Goal: Task Accomplishment & Management: Use online tool/utility

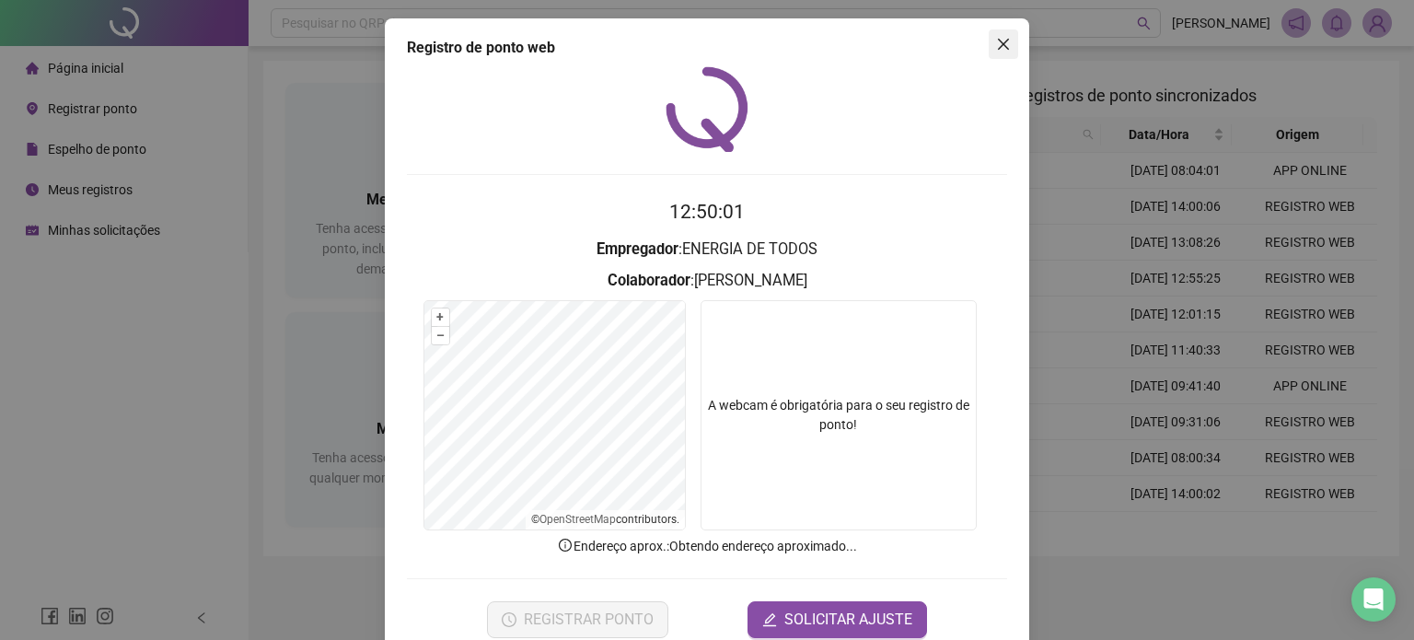
click at [998, 41] on icon "close" at bounding box center [1003, 44] width 11 height 11
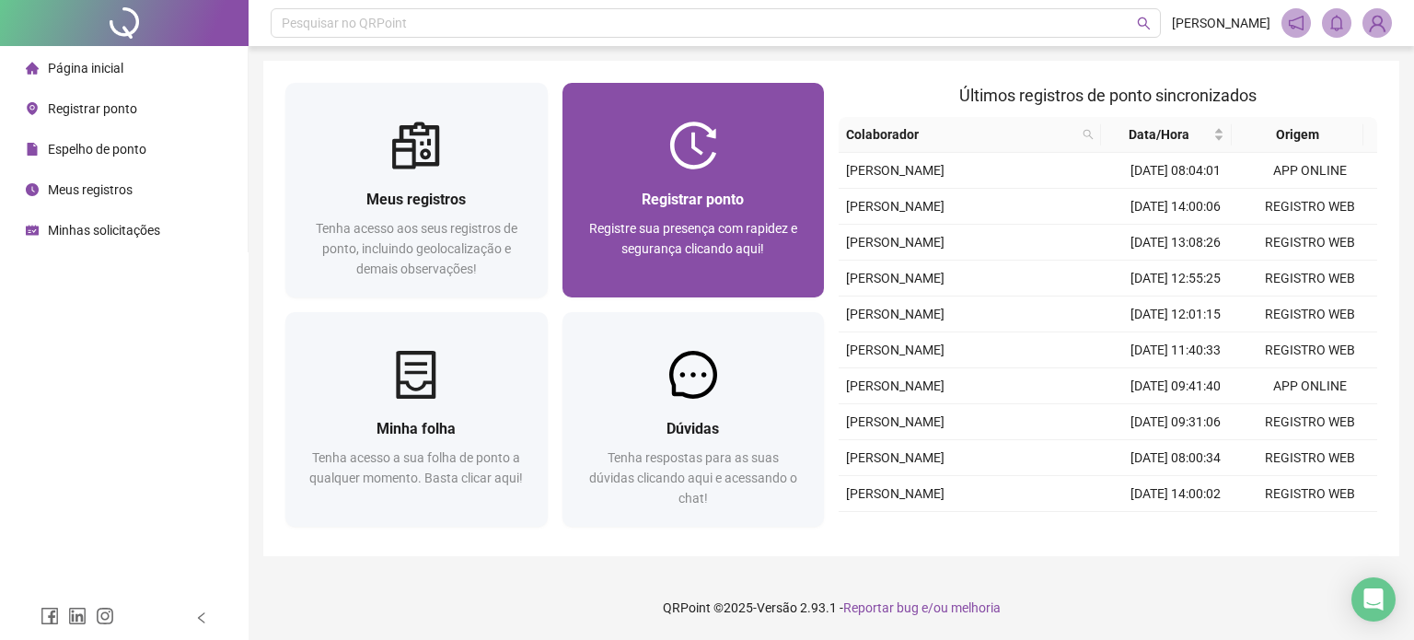
click at [737, 176] on div "Registrar ponto Registre sua presença com rapidez e segurança clicando aqui!" at bounding box center [693, 233] width 262 height 128
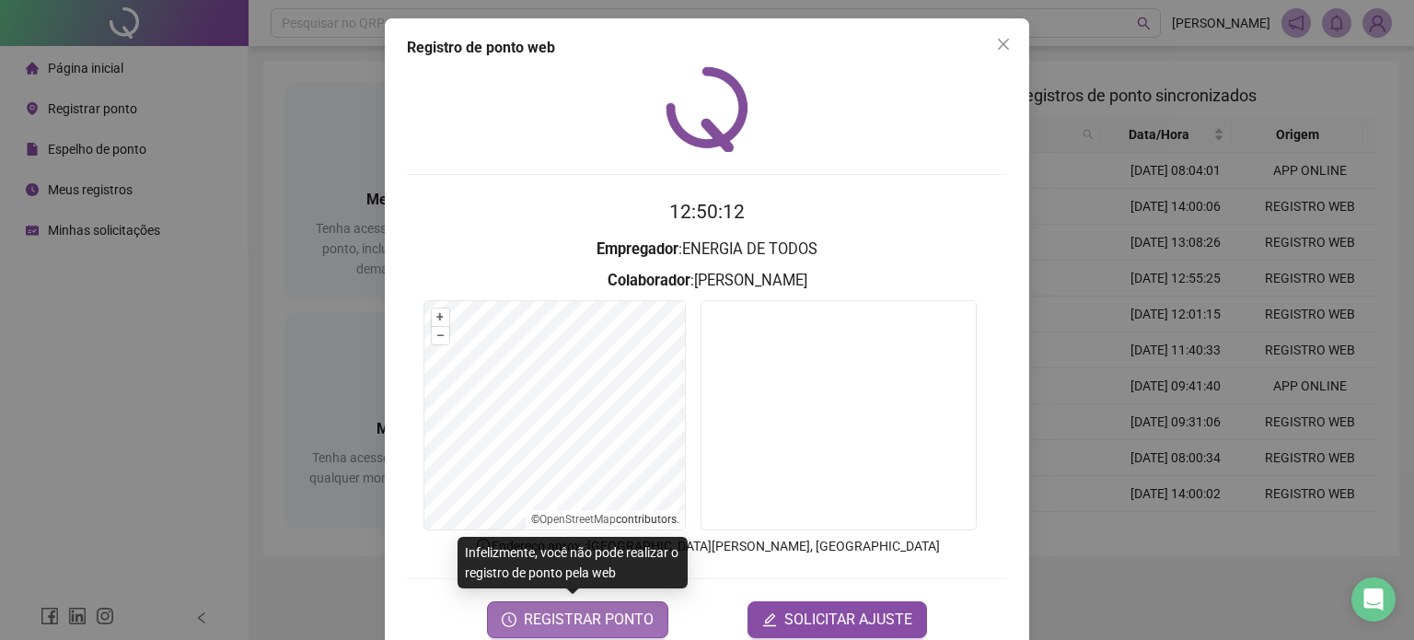
click at [554, 610] on span "REGISTRAR PONTO" at bounding box center [589, 619] width 130 height 22
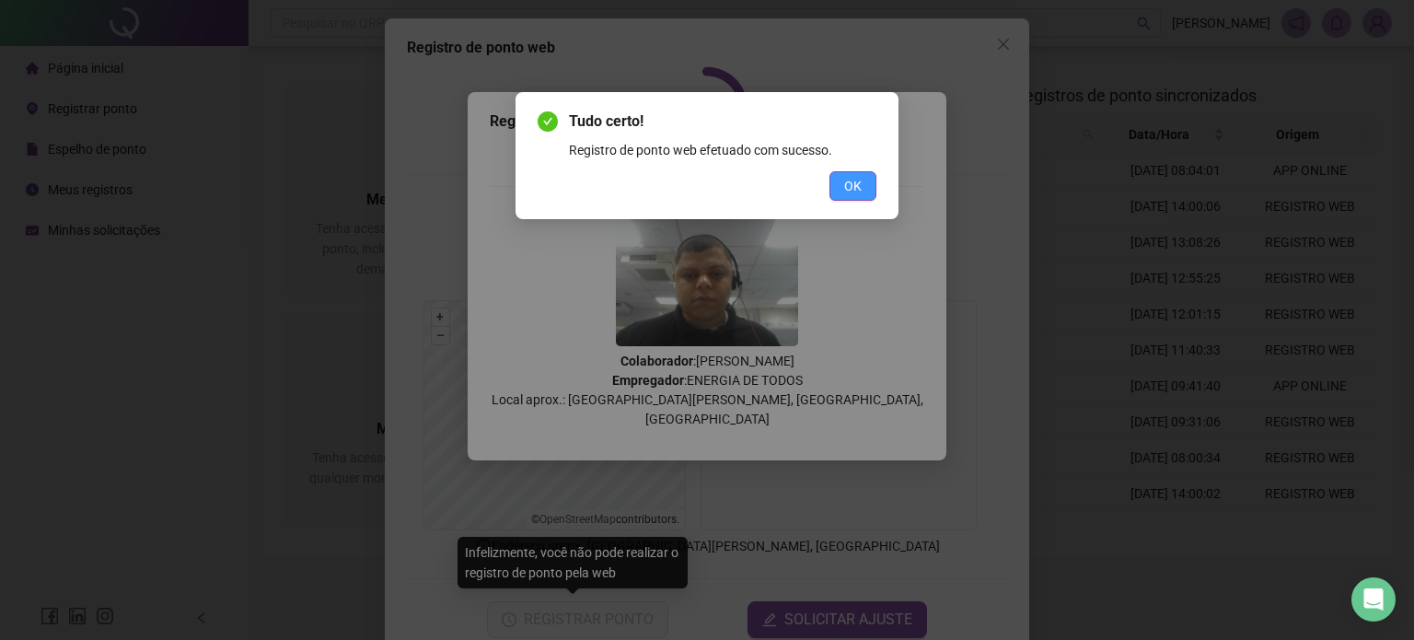
click at [850, 171] on button "OK" at bounding box center [852, 185] width 47 height 29
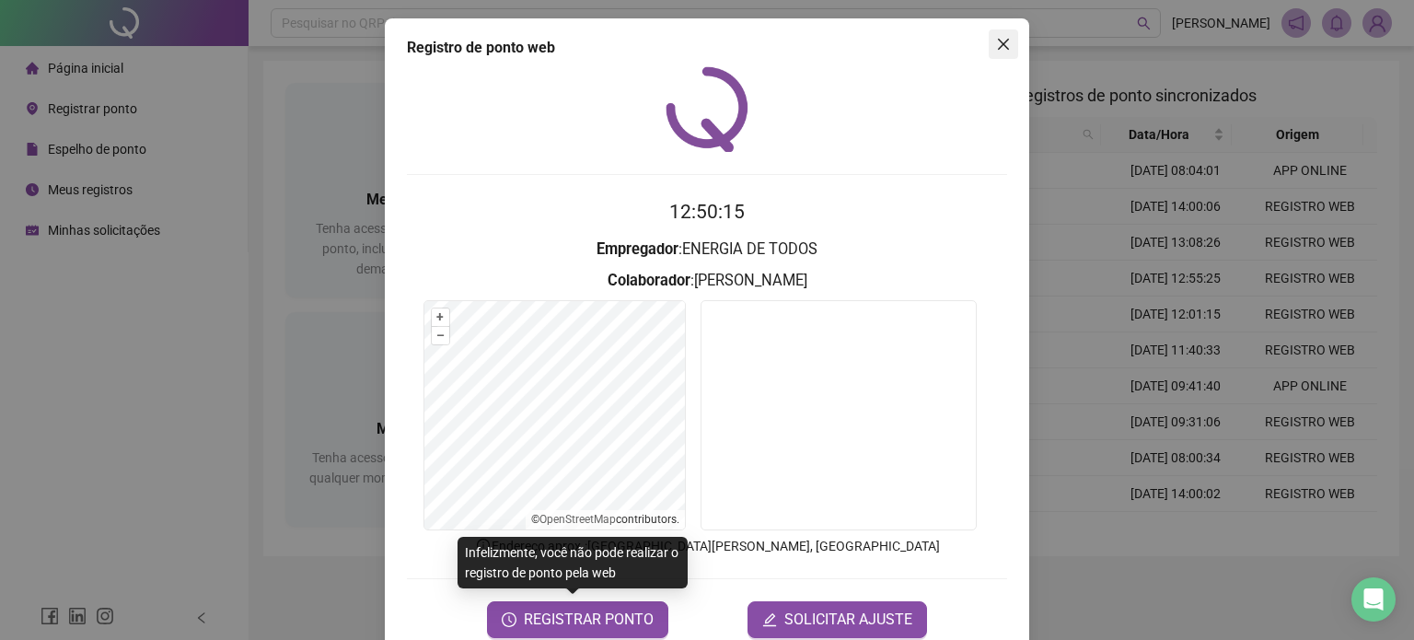
click at [996, 39] on icon "close" at bounding box center [1003, 44] width 15 height 15
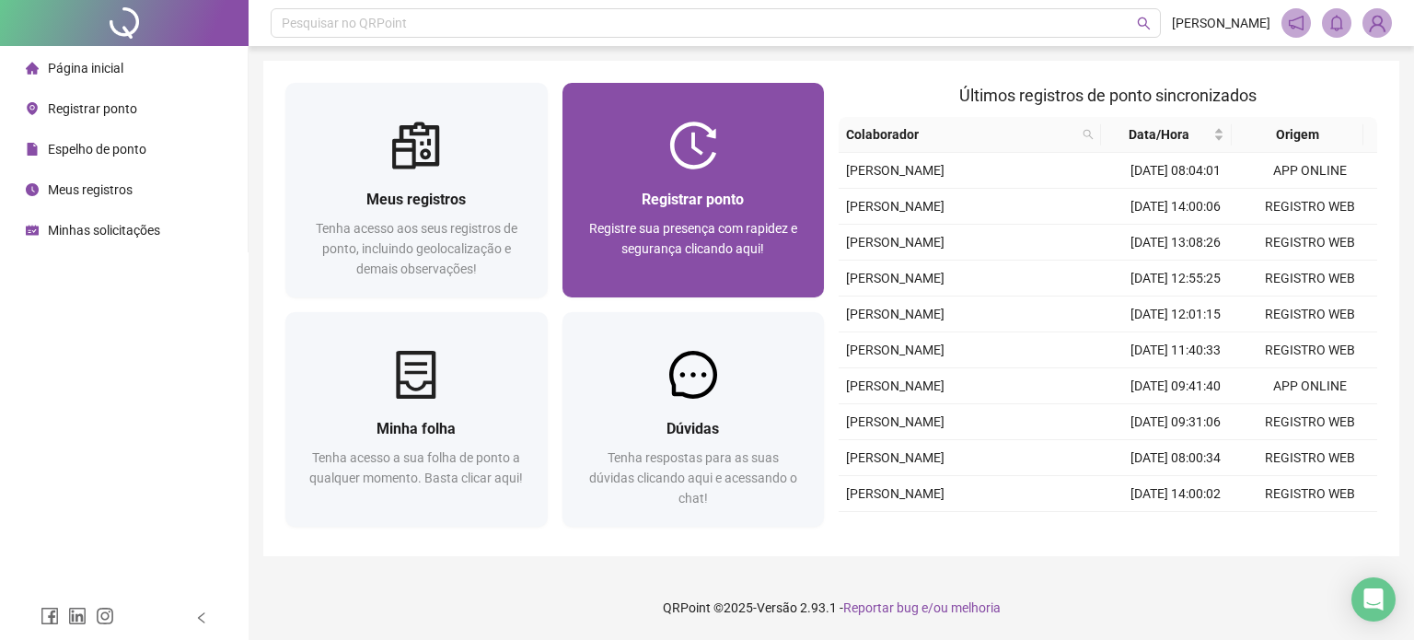
click at [640, 153] on div at bounding box center [693, 145] width 262 height 48
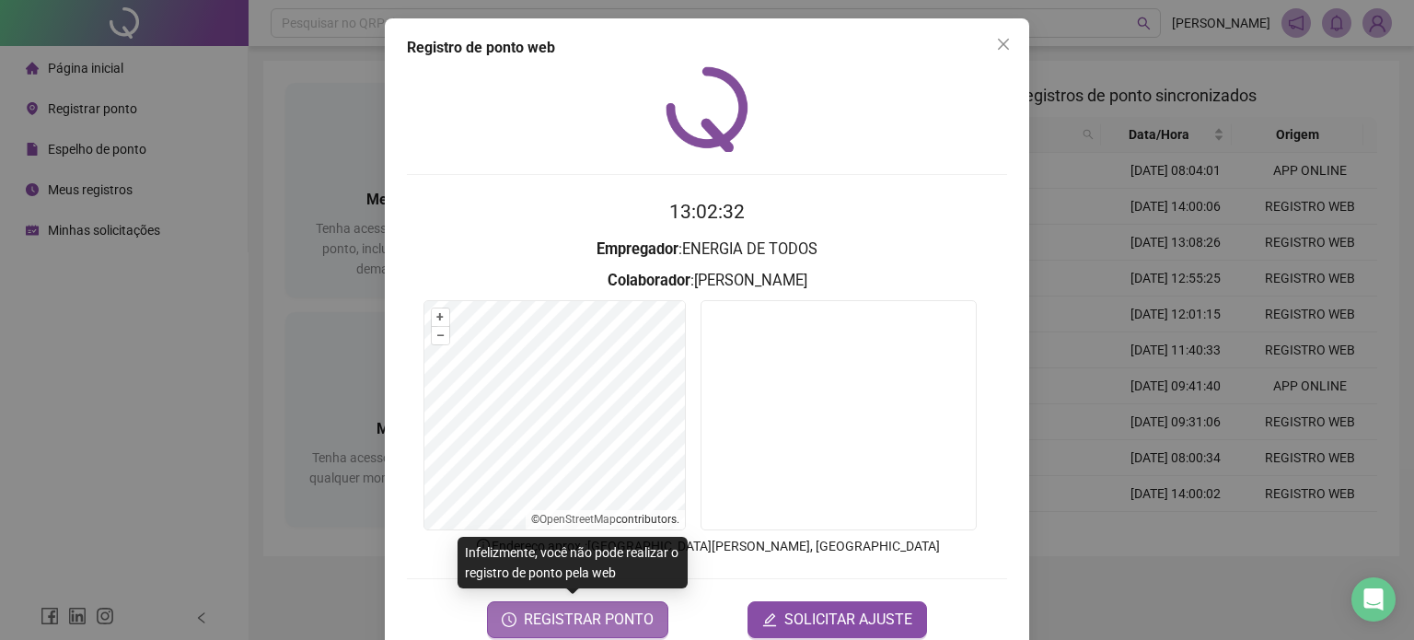
click at [563, 625] on span "REGISTRAR PONTO" at bounding box center [589, 619] width 130 height 22
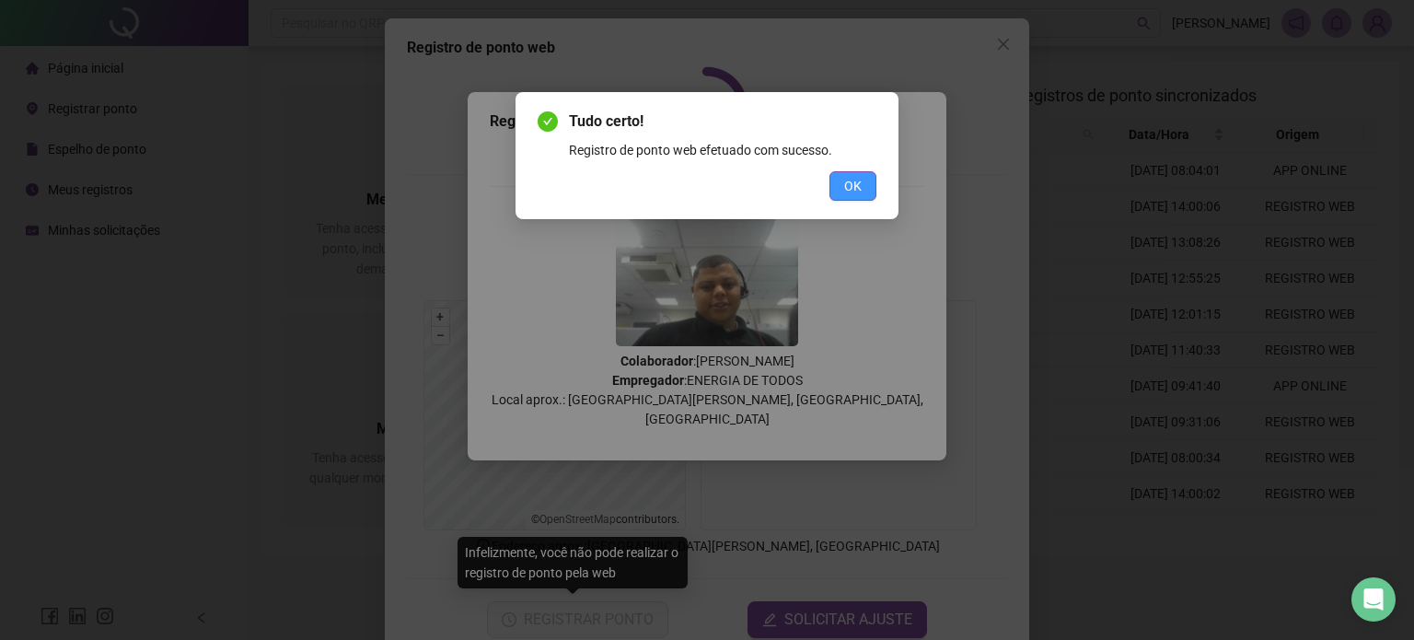
click at [843, 176] on button "OK" at bounding box center [852, 185] width 47 height 29
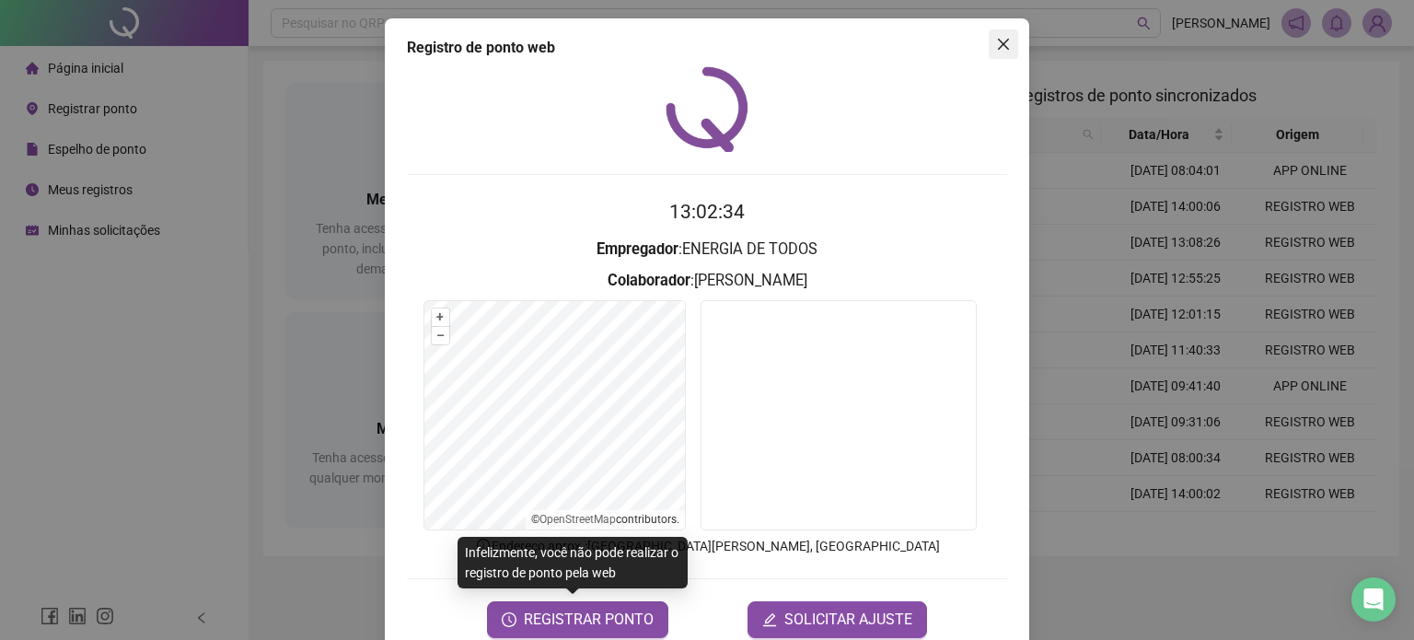
click at [1003, 49] on span "Close" at bounding box center [1002, 44] width 29 height 15
